Goal: Information Seeking & Learning: Learn about a topic

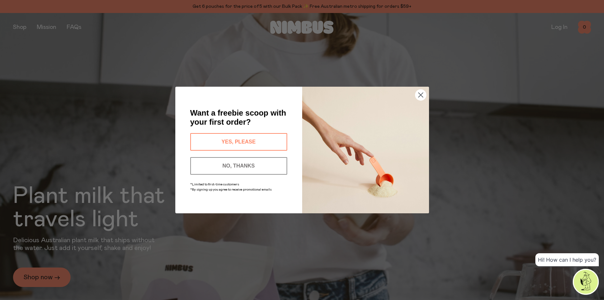
click at [245, 140] on button "YES, PLEASE" at bounding box center [238, 142] width 97 height 18
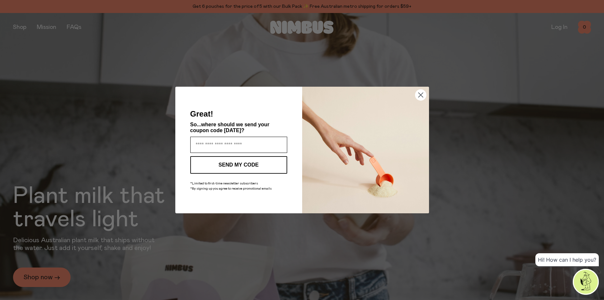
drag, startPoint x: 259, startPoint y: 144, endPoint x: 234, endPoint y: 145, distance: 24.7
click at [234, 145] on input "Enter your email address" at bounding box center [238, 145] width 97 height 16
type input "**********"
click at [239, 163] on button "SEND MY CODE" at bounding box center [238, 165] width 97 height 18
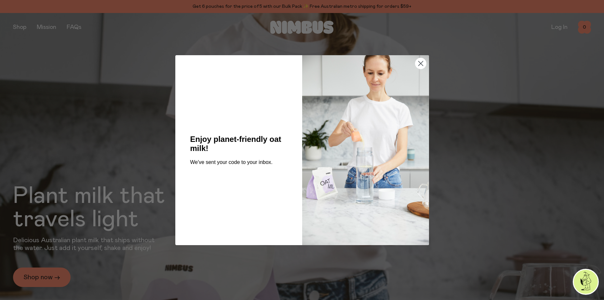
click at [423, 63] on circle "Close dialog" at bounding box center [420, 63] width 11 height 11
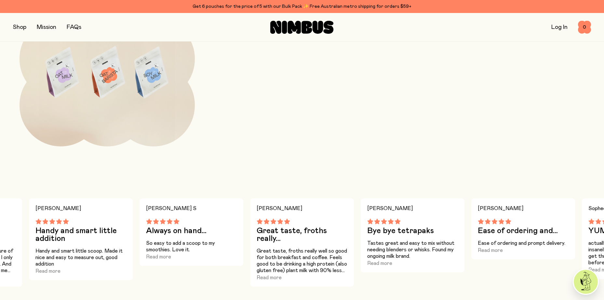
scroll to position [995, 0]
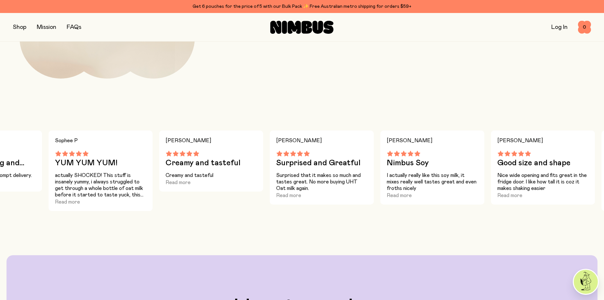
drag, startPoint x: 458, startPoint y: 161, endPoint x: -1, endPoint y: 142, distance: 460.1
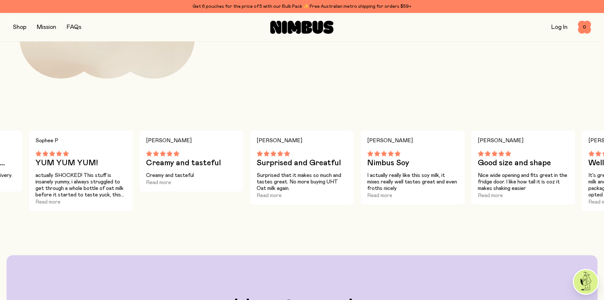
drag, startPoint x: 526, startPoint y: 153, endPoint x: 27, endPoint y: 162, distance: 499.1
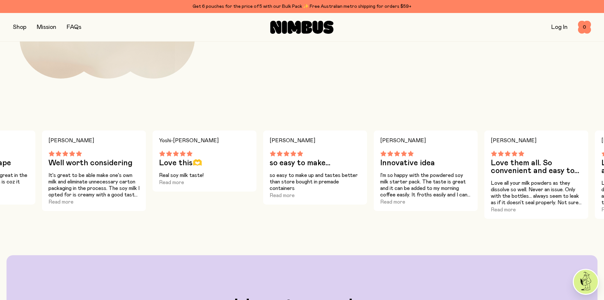
drag, startPoint x: 521, startPoint y: 171, endPoint x: -1, endPoint y: 171, distance: 522.5
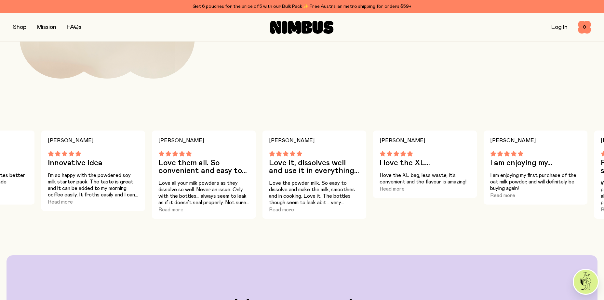
drag, startPoint x: 524, startPoint y: 169, endPoint x: -1, endPoint y: 165, distance: 525.1
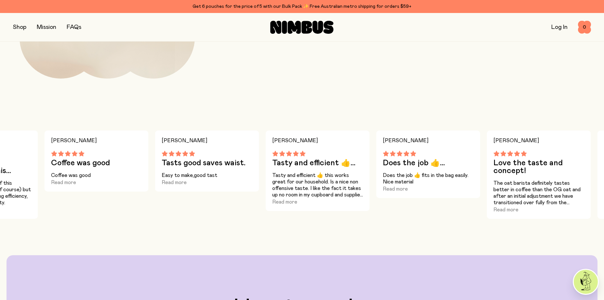
drag, startPoint x: 235, startPoint y: 159, endPoint x: 21, endPoint y: 160, distance: 213.6
click at [51, 159] on div "Coffee was good" at bounding box center [96, 159] width 91 height 16
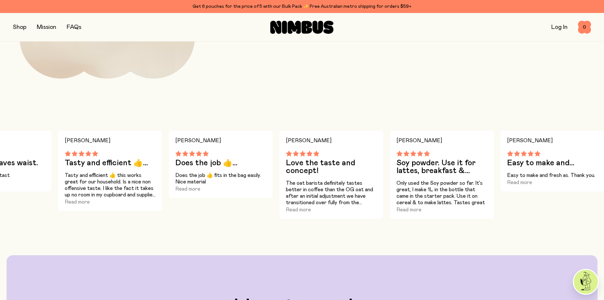
drag, startPoint x: 358, startPoint y: 166, endPoint x: 38, endPoint y: 170, distance: 319.6
click at [40, 166] on div "[PERSON_NAME] M Great taste, froths really... Great taste, froths really well s…" at bounding box center [302, 175] width 604 height 88
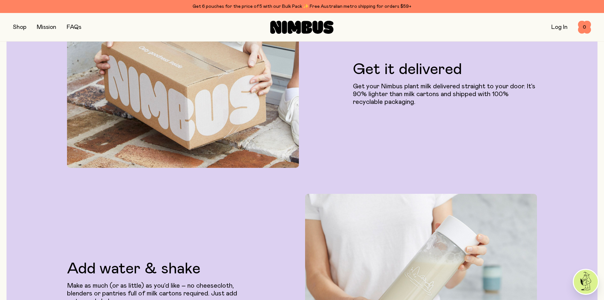
scroll to position [1450, 0]
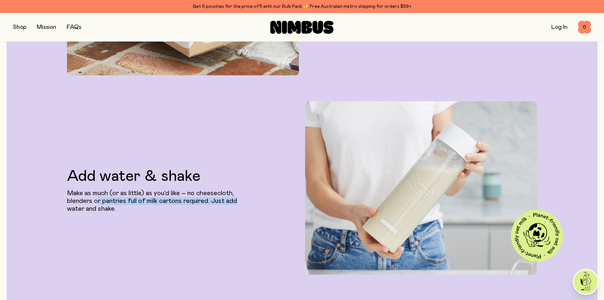
drag, startPoint x: 97, startPoint y: 203, endPoint x: 241, endPoint y: 198, distance: 143.8
click at [241, 198] on p "Make as much (or as little) as you’d like – no cheesecloth, blenders or pantrie…" at bounding box center [159, 201] width 184 height 23
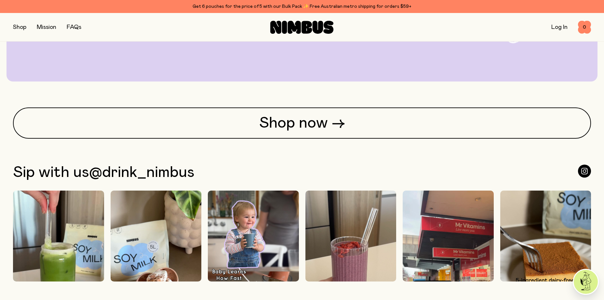
scroll to position [0, 0]
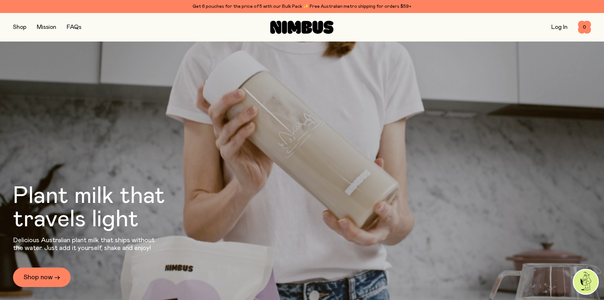
click at [20, 27] on button "button" at bounding box center [19, 27] width 13 height 9
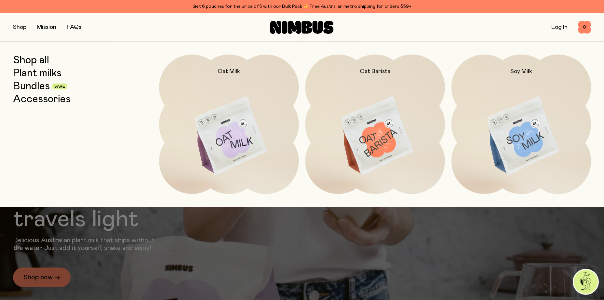
click at [39, 61] on link "Shop all" at bounding box center [31, 61] width 36 height 12
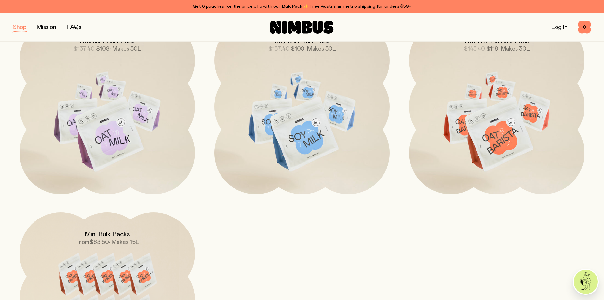
scroll to position [739, 0]
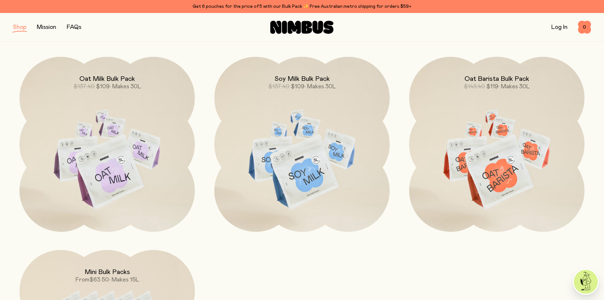
click at [301, 148] on img at bounding box center [301, 160] width 175 height 206
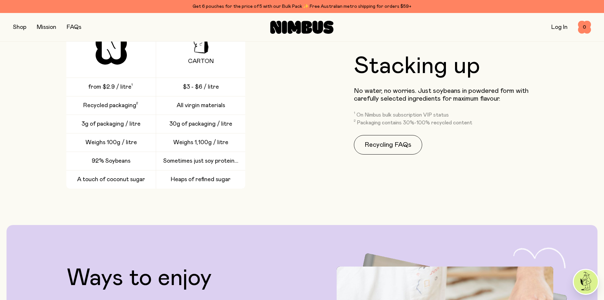
scroll to position [1099, 0]
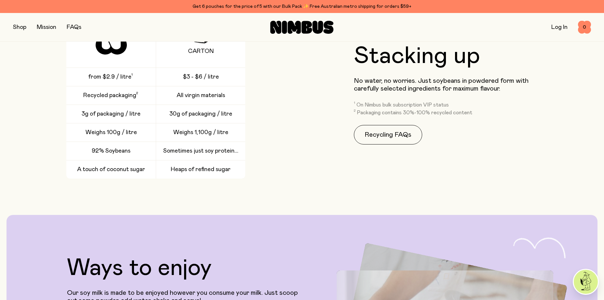
click at [191, 152] on span "Sometimes just soy protein..." at bounding box center [200, 151] width 75 height 8
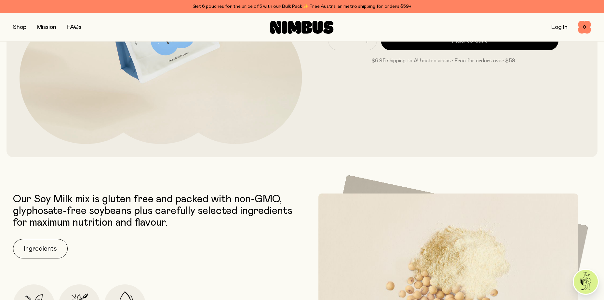
scroll to position [0, 0]
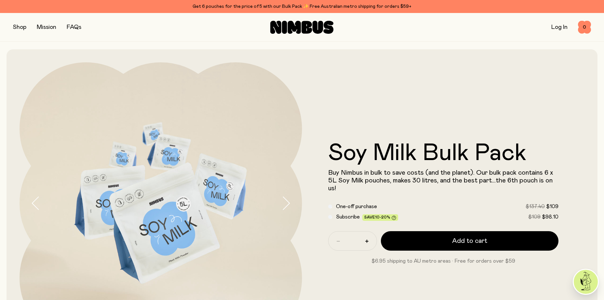
click at [11, 26] on div "Shop Mission FAQs Log In 0 0" at bounding box center [302, 27] width 604 height 29
click at [16, 26] on button "button" at bounding box center [19, 27] width 13 height 9
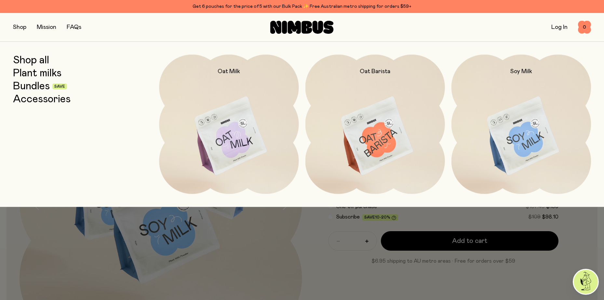
click at [545, 136] on img at bounding box center [520, 137] width 139 height 164
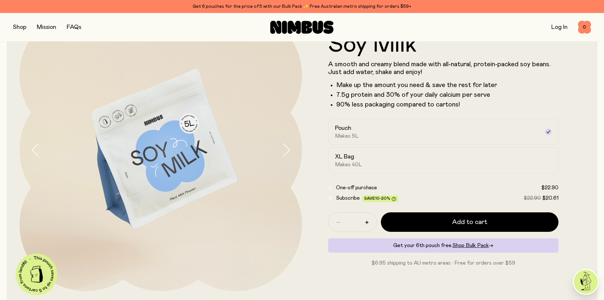
scroll to position [65, 0]
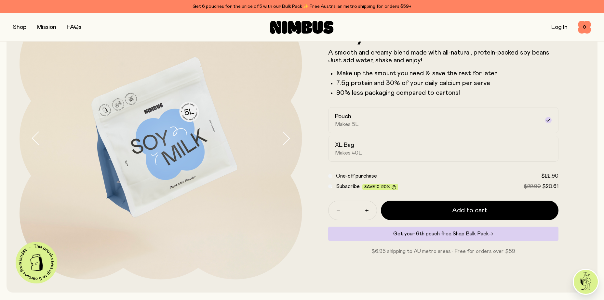
click at [286, 138] on icon "button" at bounding box center [285, 139] width 9 height 14
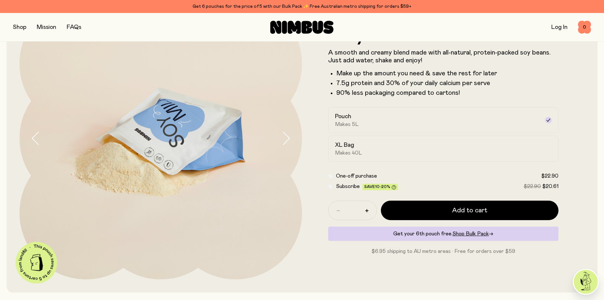
click at [286, 138] on icon "button" at bounding box center [285, 139] width 9 height 14
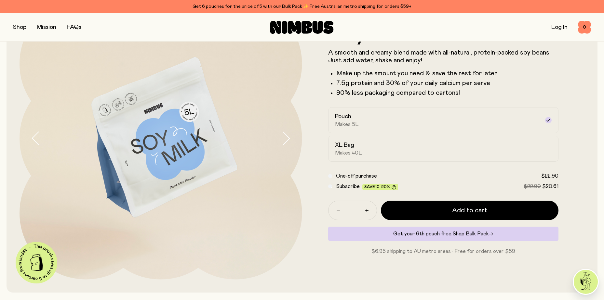
click at [286, 138] on icon "button" at bounding box center [285, 139] width 9 height 14
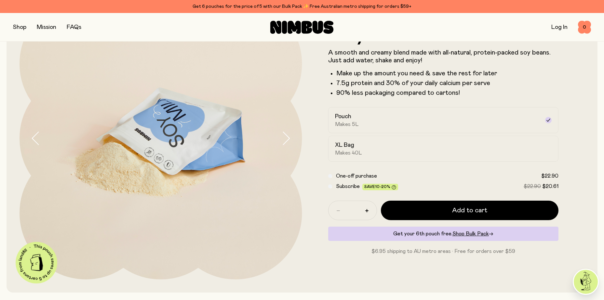
click at [286, 138] on icon "button" at bounding box center [285, 139] width 9 height 14
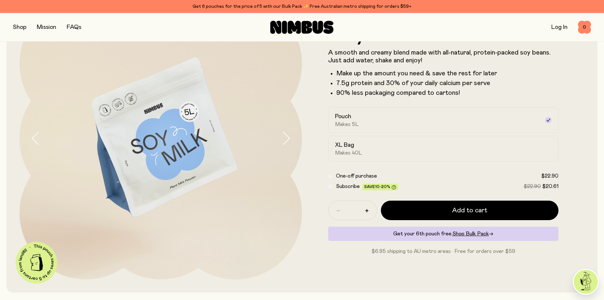
click at [286, 138] on icon "button" at bounding box center [285, 139] width 9 height 14
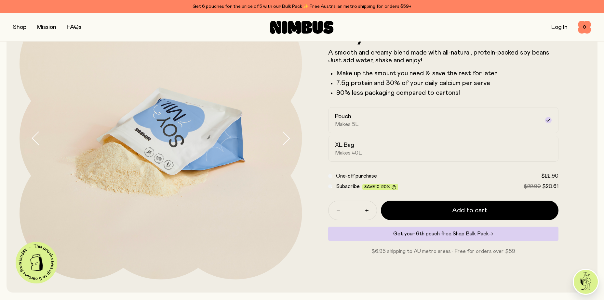
click at [286, 138] on icon "button" at bounding box center [285, 139] width 9 height 14
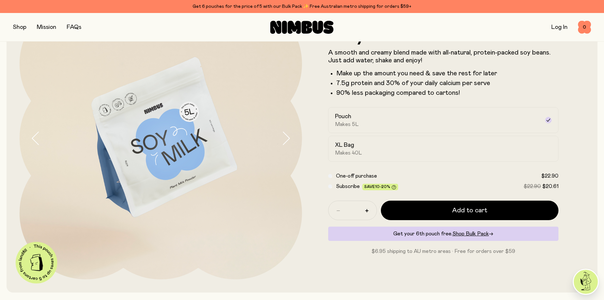
click at [400, 73] on li "Make up the amount you need & save the rest for later" at bounding box center [447, 74] width 222 height 8
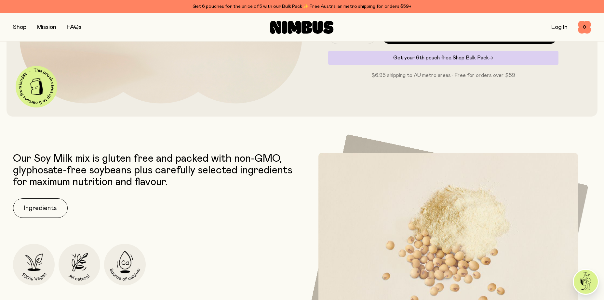
scroll to position [231, 0]
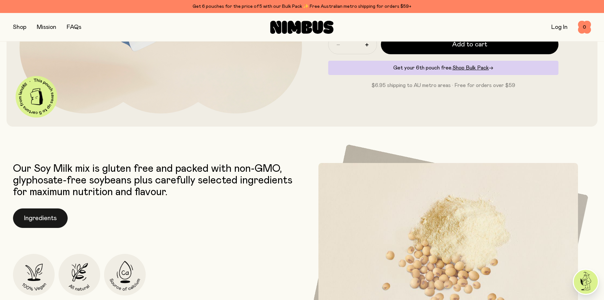
click at [28, 218] on button "Ingredients" at bounding box center [40, 219] width 55 height 20
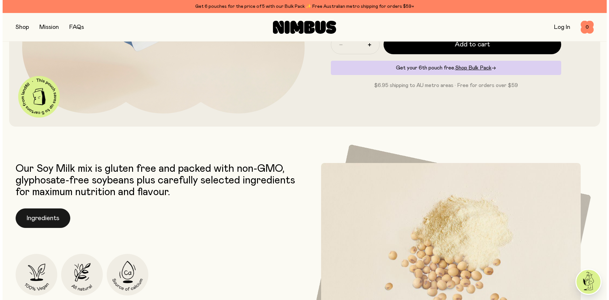
scroll to position [0, 0]
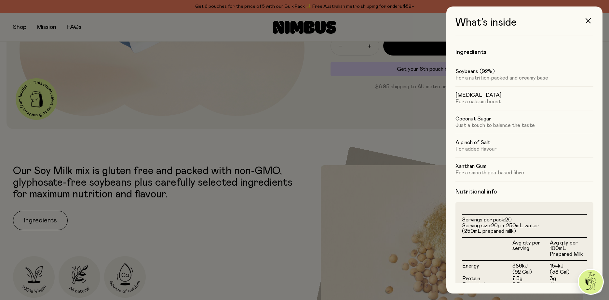
click at [508, 71] on h5 "Soybeans (92%)" at bounding box center [524, 71] width 138 height 7
click at [515, 78] on p "For a nutrition-packed and creamy base" at bounding box center [524, 78] width 138 height 7
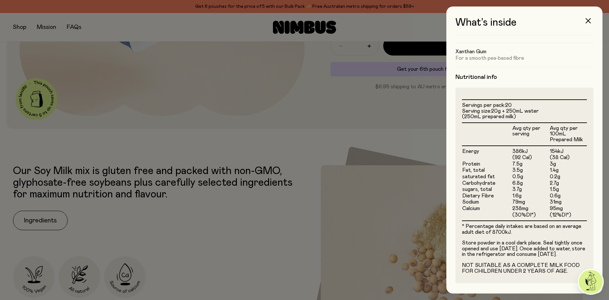
scroll to position [121, 0]
drag, startPoint x: 495, startPoint y: 239, endPoint x: 569, endPoint y: 256, distance: 75.6
click at [569, 256] on p "Store powder in a cool dark place. Seal tightly once opened and use [DATE]. Onc…" at bounding box center [524, 249] width 125 height 17
click at [567, 257] on p "Store powder in a cool dark place. Seal tightly once opened and use [DATE]. Onc…" at bounding box center [524, 249] width 125 height 17
click at [534, 257] on p "Store powder in a cool dark place. Seal tightly once opened and use [DATE]. Onc…" at bounding box center [524, 249] width 125 height 17
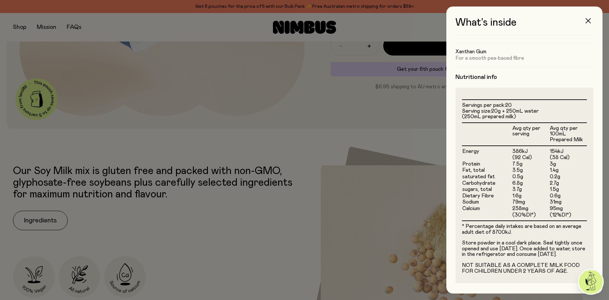
click at [586, 21] on icon "button" at bounding box center [587, 20] width 5 height 5
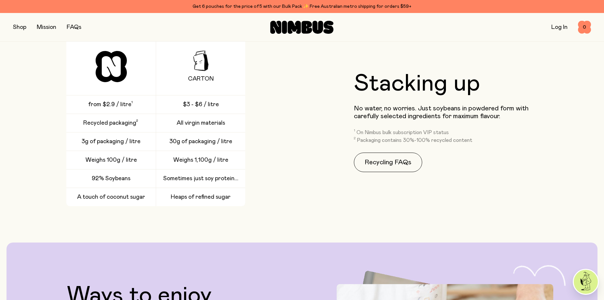
scroll to position [0, 0]
